Goal: Information Seeking & Learning: Check status

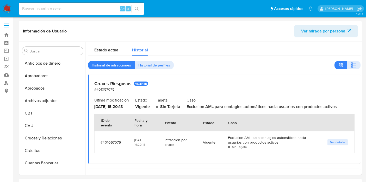
select select "10"
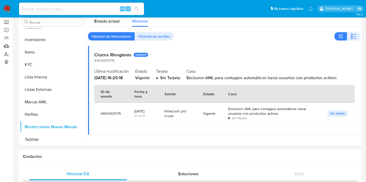
scroll to position [270, 0]
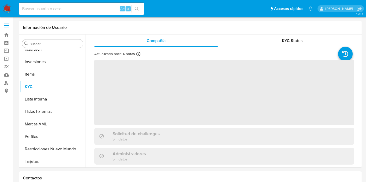
scroll to position [270, 0]
select select "10"
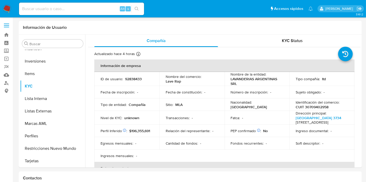
drag, startPoint x: 76, startPoint y: 15, endPoint x: 72, endPoint y: 11, distance: 5.6
click at [75, 15] on div "Alt s" at bounding box center [81, 9] width 125 height 15
click at [72, 11] on input at bounding box center [81, 8] width 125 height 7
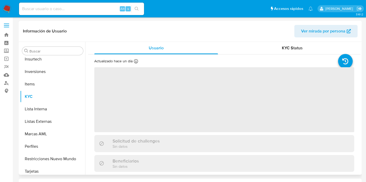
scroll to position [270, 0]
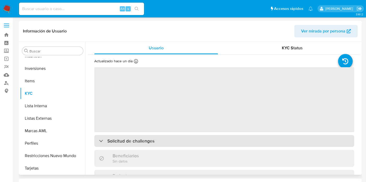
select select "10"
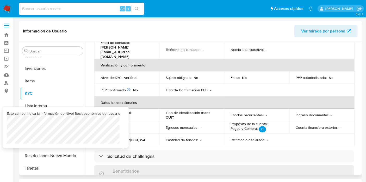
scroll to position [144, 0]
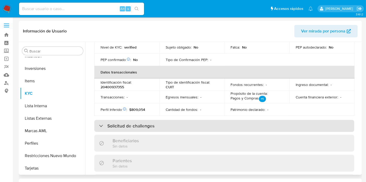
click at [120, 123] on h3 "Solicitud de challenges" at bounding box center [130, 126] width 47 height 6
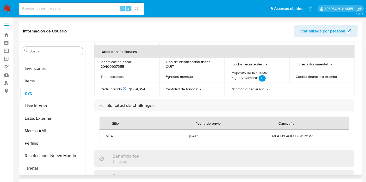
scroll to position [173, 0]
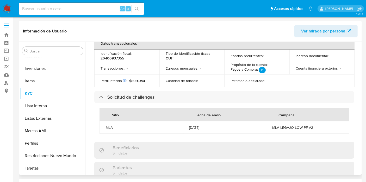
click at [239, 112] on th "Fecha de envio" at bounding box center [224, 115] width 83 height 13
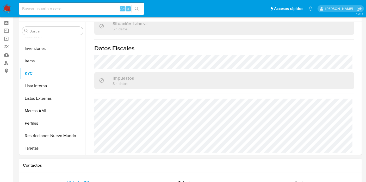
scroll to position [29, 0]
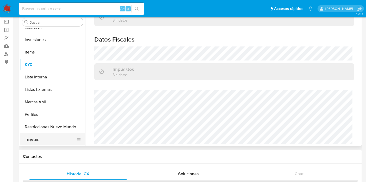
click at [40, 136] on button "Tarjetas" at bounding box center [50, 140] width 61 height 12
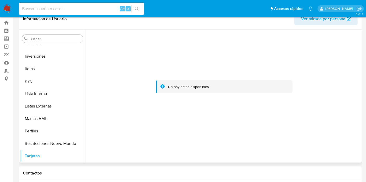
scroll to position [0, 0]
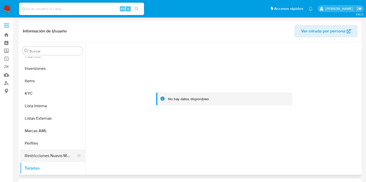
click at [52, 155] on button "Restricciones Nuevo Mundo" at bounding box center [50, 156] width 61 height 12
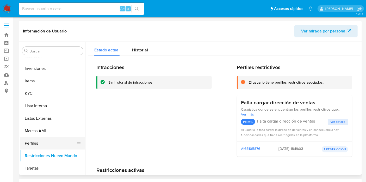
click at [48, 148] on button "Perfiles" at bounding box center [50, 143] width 61 height 12
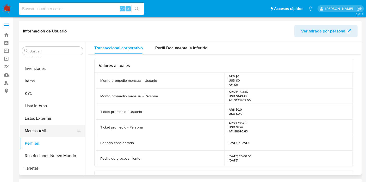
click at [40, 130] on button "Marcas AML" at bounding box center [50, 131] width 61 height 12
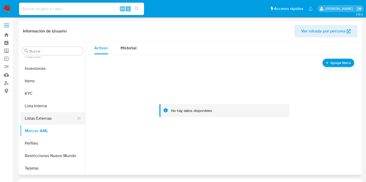
click at [36, 120] on button "Listas Externas" at bounding box center [50, 118] width 61 height 12
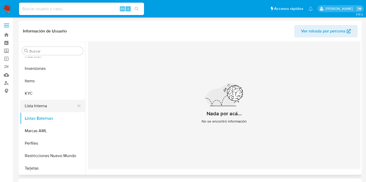
click at [42, 108] on button "Lista Interna" at bounding box center [50, 106] width 61 height 12
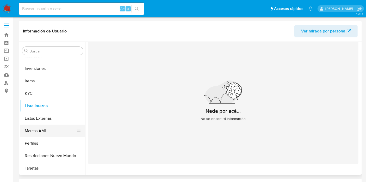
click at [42, 136] on button "Marcas AML" at bounding box center [50, 131] width 61 height 12
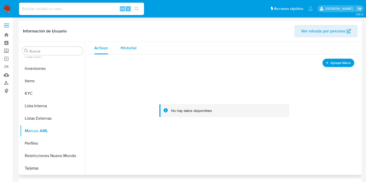
click at [120, 51] on button "Historial" at bounding box center [128, 48] width 28 height 12
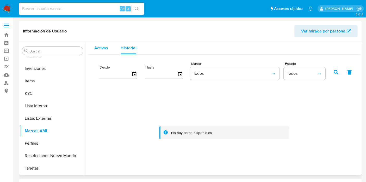
click at [104, 50] on span "Activas" at bounding box center [101, 48] width 14 height 6
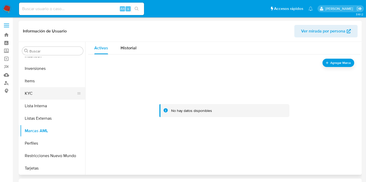
click at [35, 99] on button "KYC" at bounding box center [50, 93] width 61 height 12
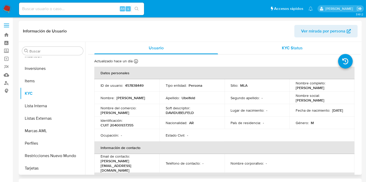
click at [291, 52] on div "KYC Status" at bounding box center [292, 48] width 124 height 12
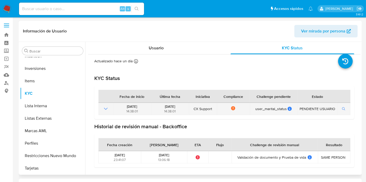
click at [233, 108] on icon at bounding box center [233, 108] width 1 height 1
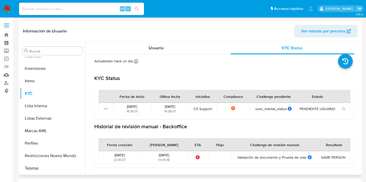
drag, startPoint x: 272, startPoint y: 159, endPoint x: 312, endPoint y: 159, distance: 40.1
click at [312, 159] on div "Validación de documento y Prueba de vida Validación de documento y Prueba de vi…" at bounding box center [274, 157] width 83 height 5
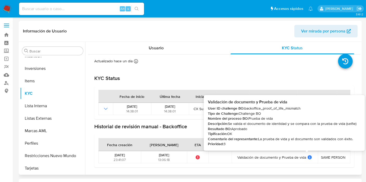
click at [307, 158] on icon at bounding box center [309, 158] width 4 height 4
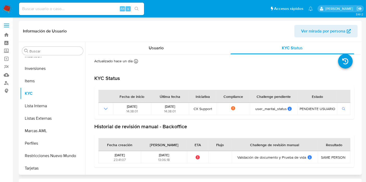
click at [176, 131] on section "Historial de revisión manual - Backoffice Fecha creación Fecha resuelto ETA Flu…" at bounding box center [224, 146] width 260 height 44
click at [323, 157] on span "SAME PERSON" at bounding box center [333, 157] width 24 height 5
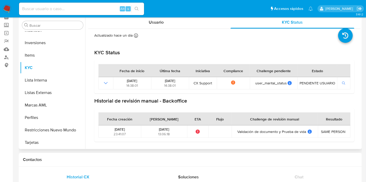
scroll to position [14, 0]
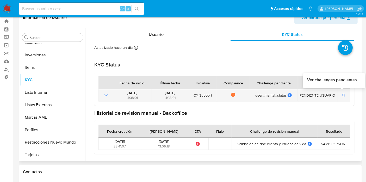
click at [342, 96] on icon "button" at bounding box center [343, 95] width 3 height 3
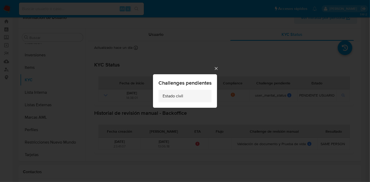
click at [172, 94] on span "Estado civil" at bounding box center [173, 96] width 21 height 5
click at [216, 69] on icon "Cerrar" at bounding box center [216, 68] width 5 height 5
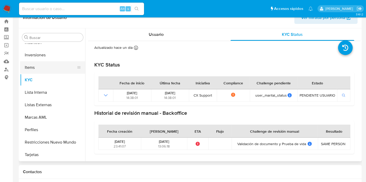
scroll to position [241, 0]
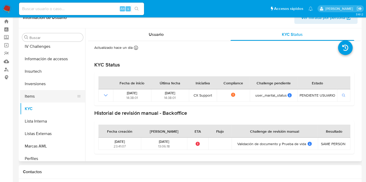
click at [22, 99] on button "Items" at bounding box center [50, 96] width 61 height 12
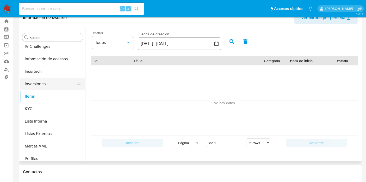
click at [55, 85] on button "Inversiones" at bounding box center [50, 84] width 61 height 12
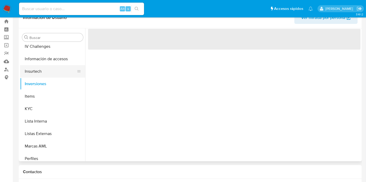
click at [47, 73] on button "Insurtech" at bounding box center [50, 71] width 61 height 12
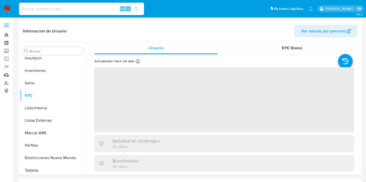
scroll to position [270, 0]
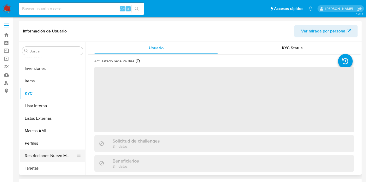
select select "10"
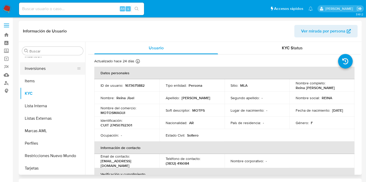
scroll to position [241, 0]
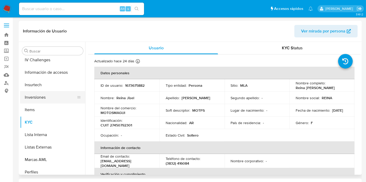
click at [46, 94] on button "Inversiones" at bounding box center [50, 97] width 61 height 12
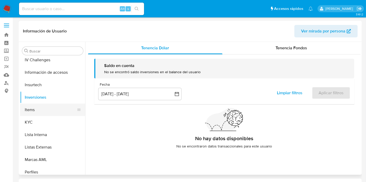
click at [53, 109] on button "Items" at bounding box center [50, 110] width 61 height 12
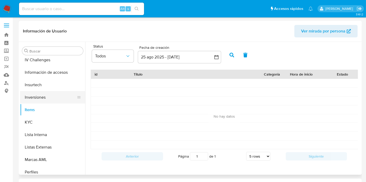
click at [39, 99] on button "Inversiones" at bounding box center [50, 97] width 61 height 12
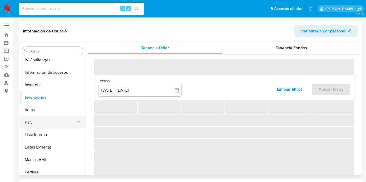
click at [32, 117] on button "KYC" at bounding box center [50, 122] width 61 height 12
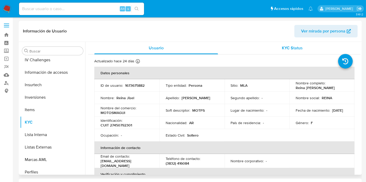
click at [292, 48] on span "KYC Status" at bounding box center [292, 48] width 21 height 6
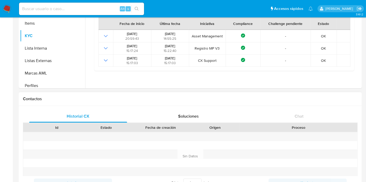
scroll to position [0, 0]
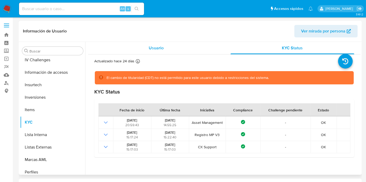
click at [147, 53] on div "Usuario" at bounding box center [156, 48] width 124 height 12
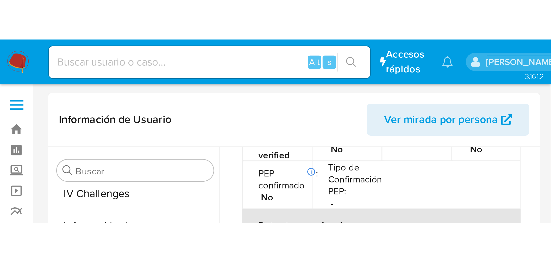
scroll to position [144, 0]
